Goal: Information Seeking & Learning: Learn about a topic

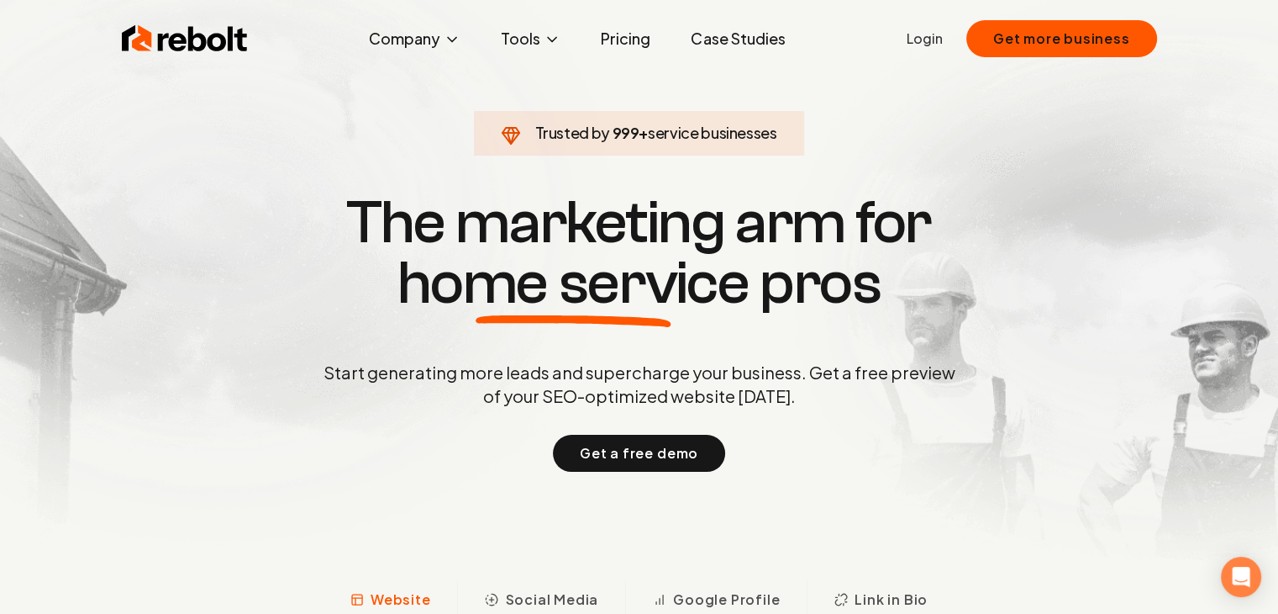
click at [636, 41] on link "Pricing" at bounding box center [626, 39] width 76 height 34
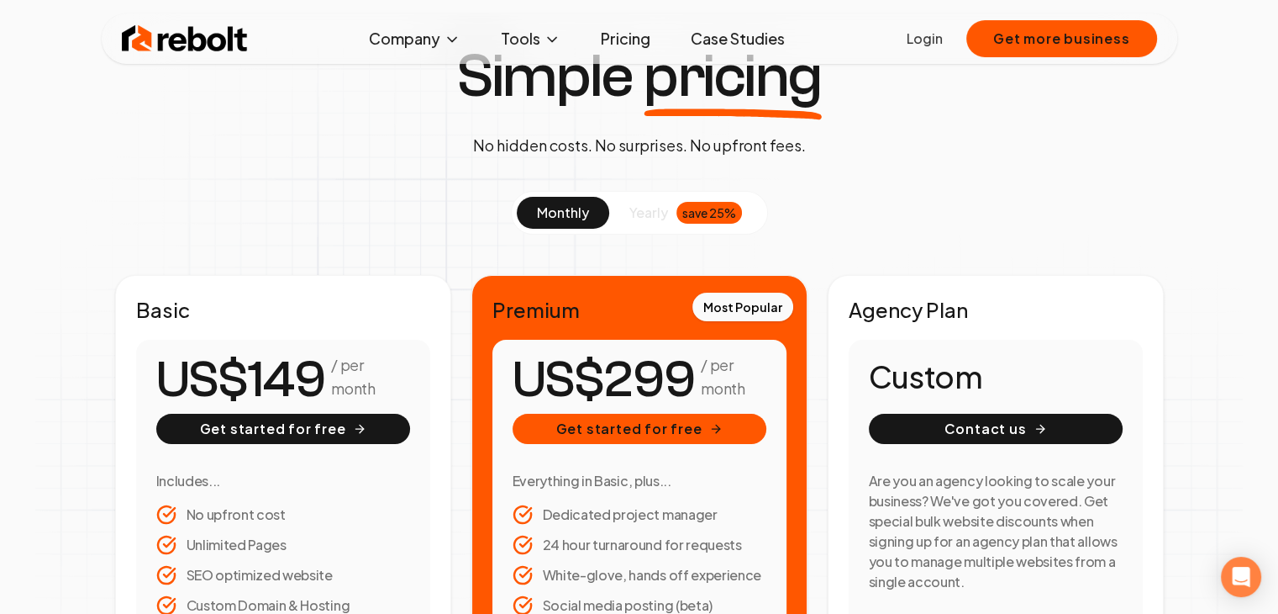
scroll to position [252, 0]
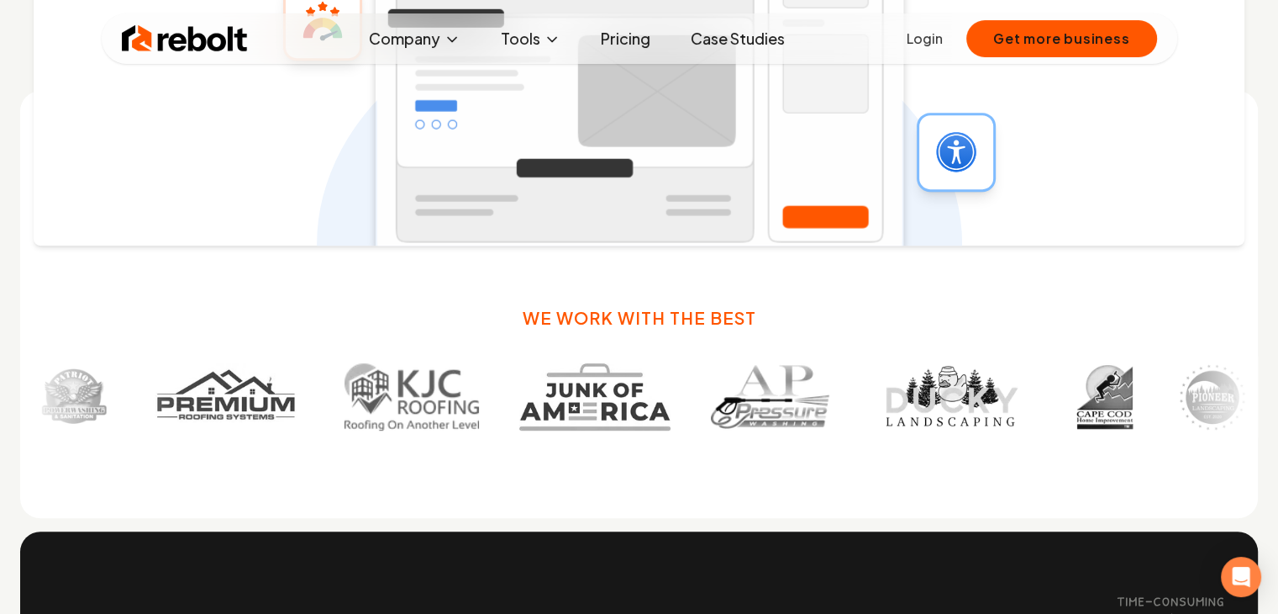
scroll to position [925, 0]
